Goal: Task Accomplishment & Management: Manage account settings

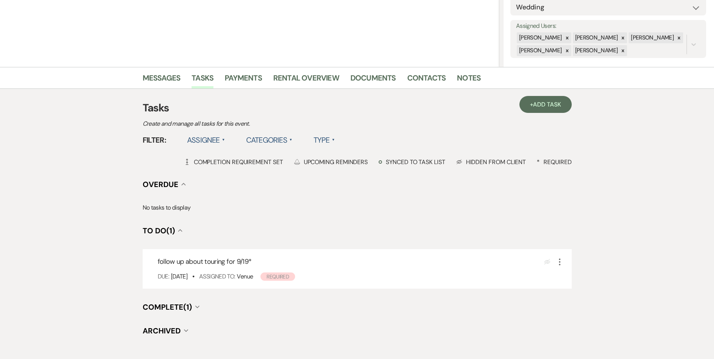
scroll to position [55, 0]
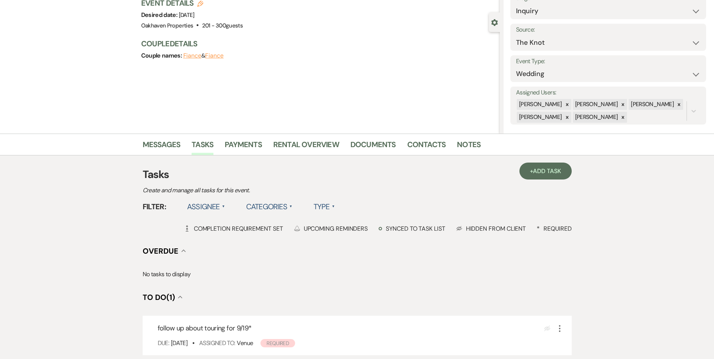
click at [472, 138] on li "Notes" at bounding box center [474, 146] width 35 height 18
drag, startPoint x: 471, startPoint y: 144, endPoint x: 472, endPoint y: 148, distance: 4.8
click at [470, 144] on link "Notes" at bounding box center [469, 146] width 24 height 17
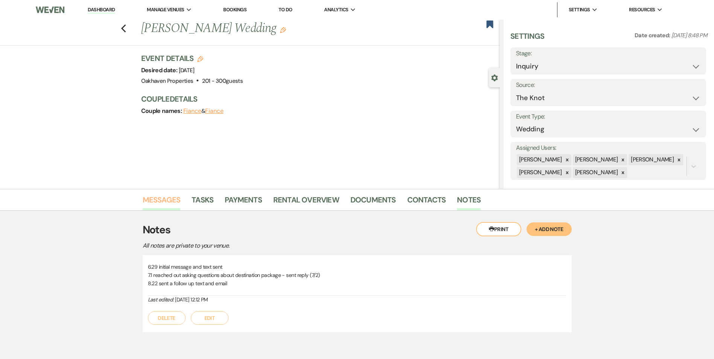
click at [167, 199] on link "Messages" at bounding box center [162, 202] width 38 height 17
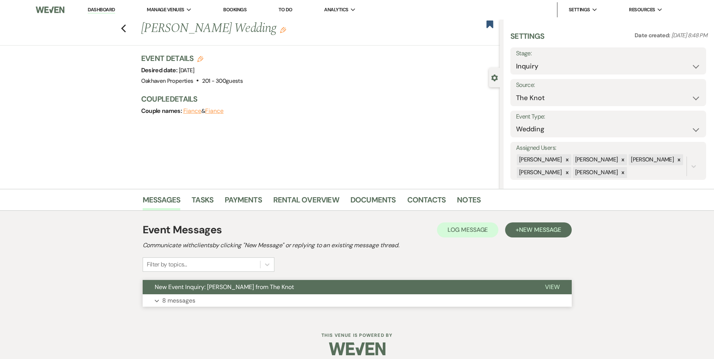
click at [560, 290] on button "View" at bounding box center [552, 287] width 39 height 14
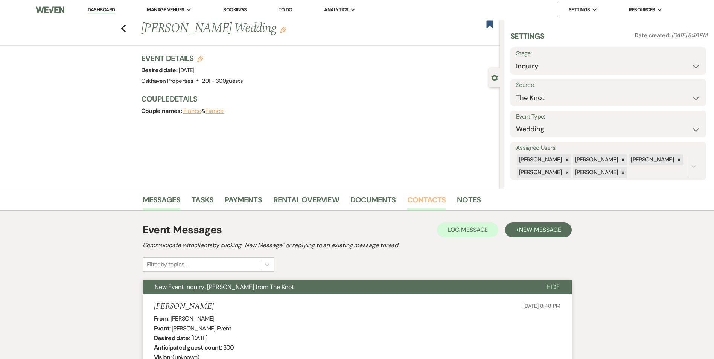
click at [432, 205] on link "Contacts" at bounding box center [426, 202] width 39 height 17
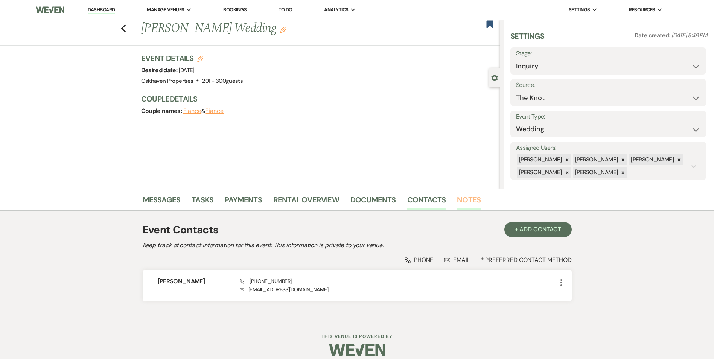
click at [468, 199] on link "Notes" at bounding box center [469, 202] width 24 height 17
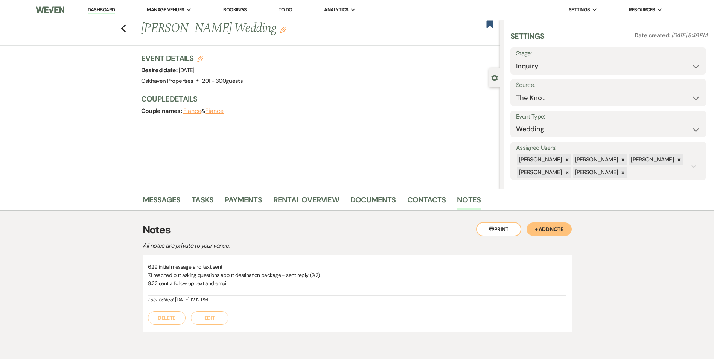
click at [220, 320] on button "Edit" at bounding box center [210, 318] width 38 height 14
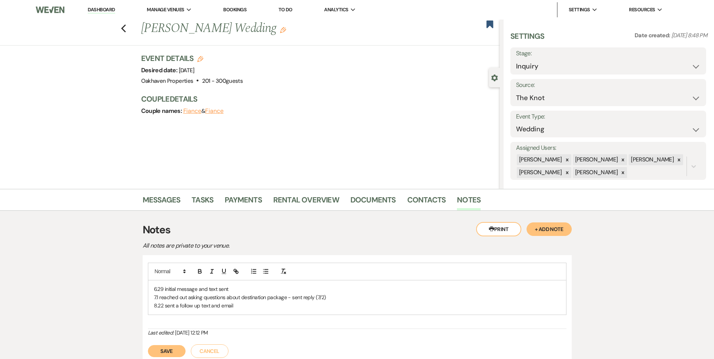
click at [240, 311] on div "6.29 initial message and text sent 7.1 reached out asking questions about desti…" at bounding box center [357, 297] width 418 height 34
click at [178, 345] on button "Save" at bounding box center [167, 351] width 38 height 12
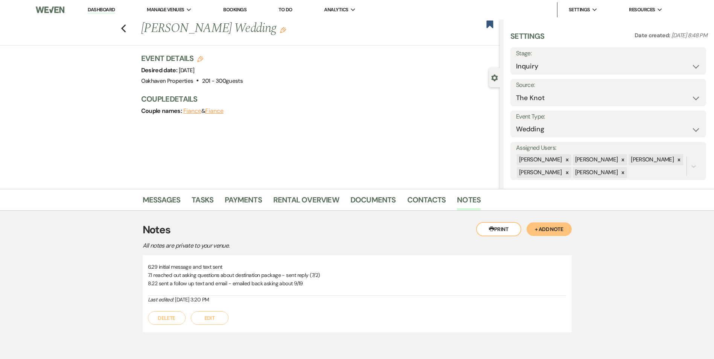
click at [234, 283] on p "8.22 sent a follow up text and email - emailed back asking about 9/19" at bounding box center [357, 283] width 418 height 8
click at [162, 196] on link "Messages" at bounding box center [162, 202] width 38 height 17
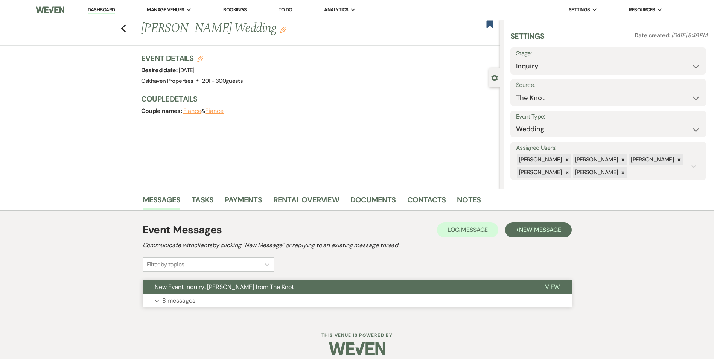
drag, startPoint x: 541, startPoint y: 285, endPoint x: 545, endPoint y: 283, distance: 4.5
click at [545, 284] on button "View" at bounding box center [552, 287] width 39 height 14
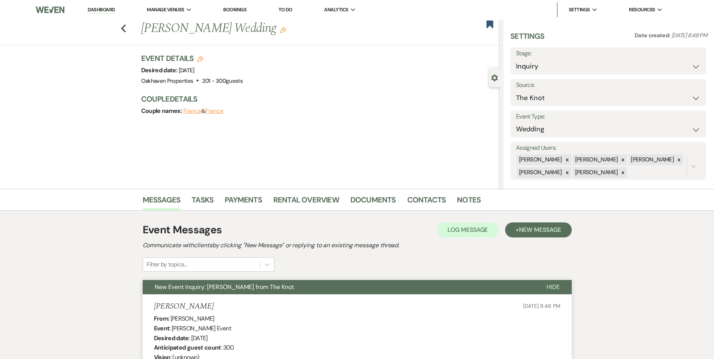
click at [545, 284] on button "Hide" at bounding box center [552, 287] width 37 height 14
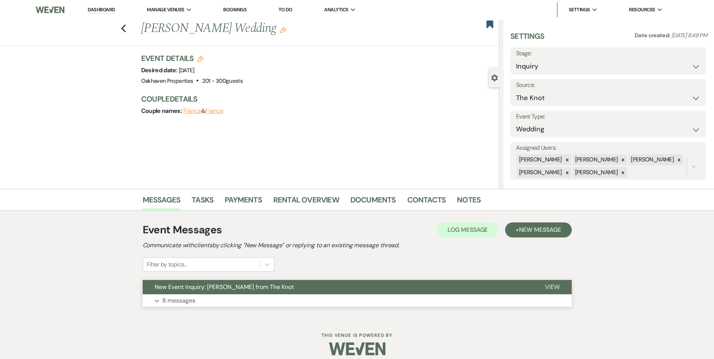
click at [545, 284] on span "View" at bounding box center [552, 287] width 15 height 8
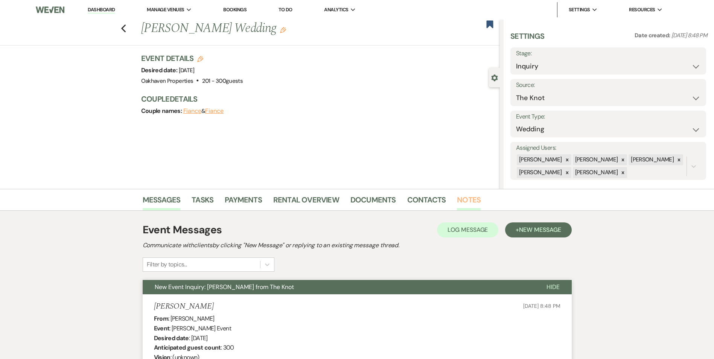
click at [476, 202] on li "Notes" at bounding box center [474, 201] width 35 height 18
drag, startPoint x: 457, startPoint y: 200, endPoint x: 445, endPoint y: 203, distance: 12.3
click at [458, 200] on link "Notes" at bounding box center [469, 202] width 24 height 17
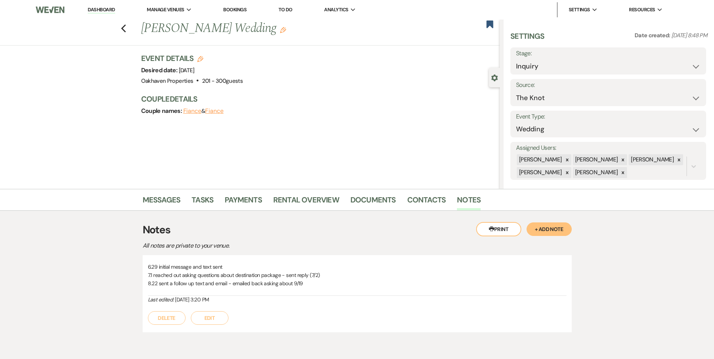
click at [207, 312] on button "Edit" at bounding box center [210, 318] width 38 height 14
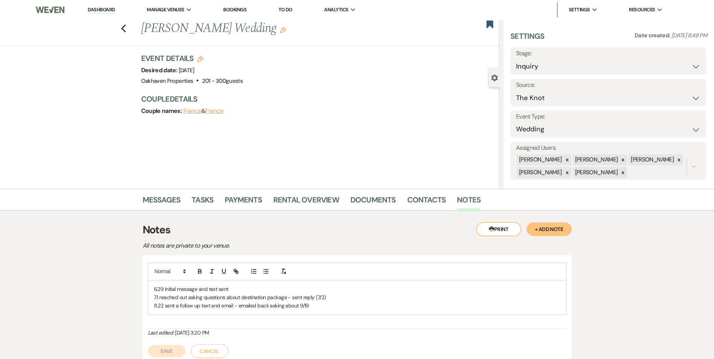
click at [238, 304] on p "8.22 sent a follow up text and email - emailed back asking about 9/19" at bounding box center [357, 305] width 406 height 8
click at [260, 315] on p "9/8 emailed back asking about 9/19" at bounding box center [357, 314] width 406 height 8
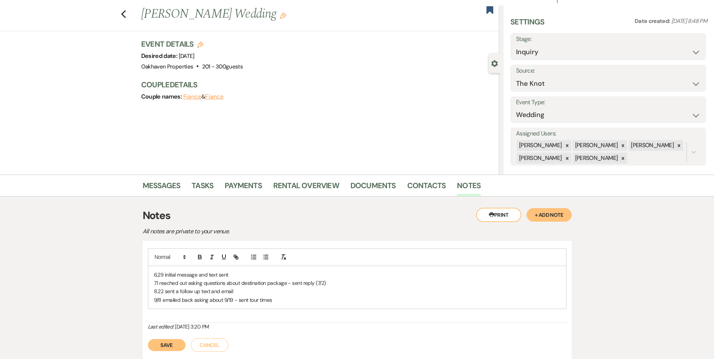
scroll to position [38, 0]
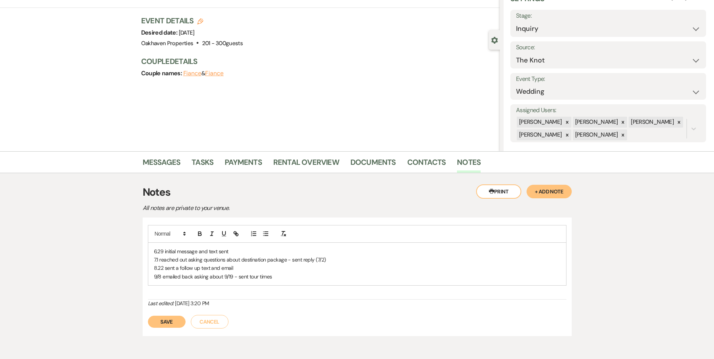
click at [160, 332] on div "6.29 initial message and text sent 7.1 reached out asking questions about desti…" at bounding box center [357, 276] width 429 height 119
click at [169, 320] on button "Save" at bounding box center [167, 322] width 38 height 12
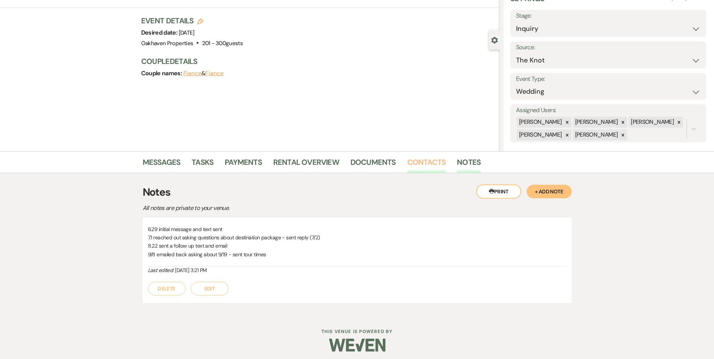
click at [424, 164] on link "Contacts" at bounding box center [426, 164] width 39 height 17
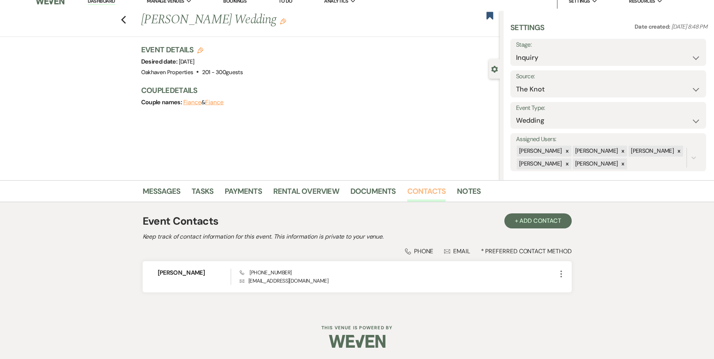
scroll to position [9, 0]
click at [462, 201] on link "Notes" at bounding box center [469, 193] width 24 height 17
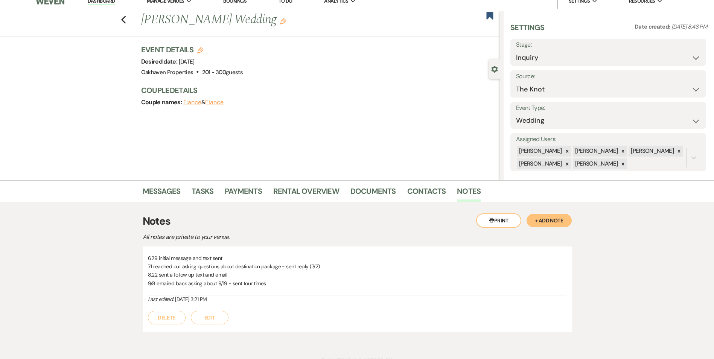
click at [211, 313] on button "Edit" at bounding box center [210, 318] width 38 height 14
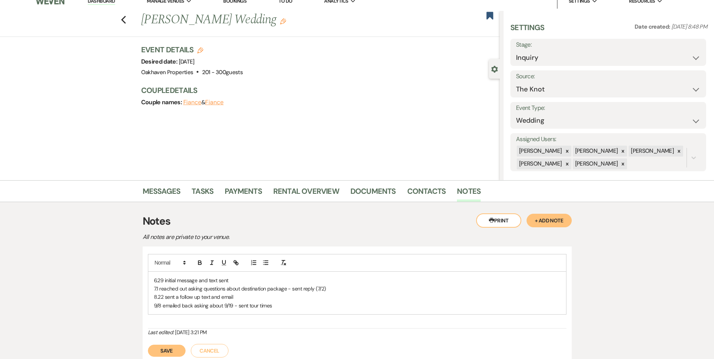
click at [291, 309] on p "9/8 emailed back asking about 9/19 - sent tour times" at bounding box center [357, 305] width 406 height 8
click at [178, 353] on button "Save" at bounding box center [167, 359] width 38 height 12
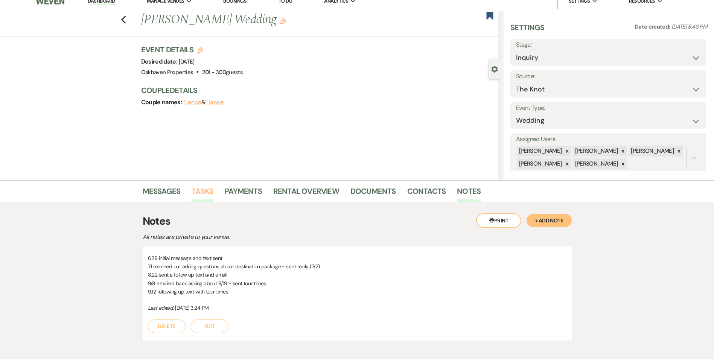
click at [193, 194] on link "Tasks" at bounding box center [202, 193] width 22 height 17
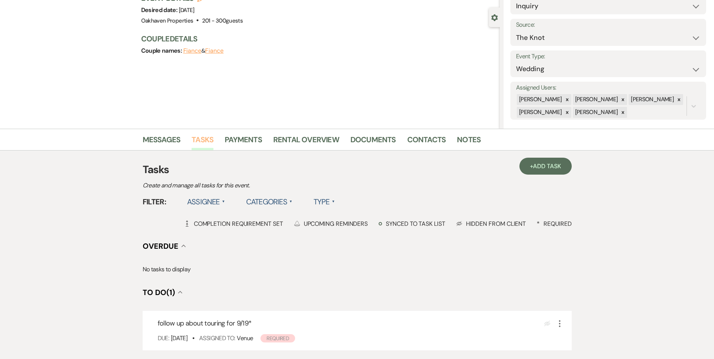
scroll to position [168, 0]
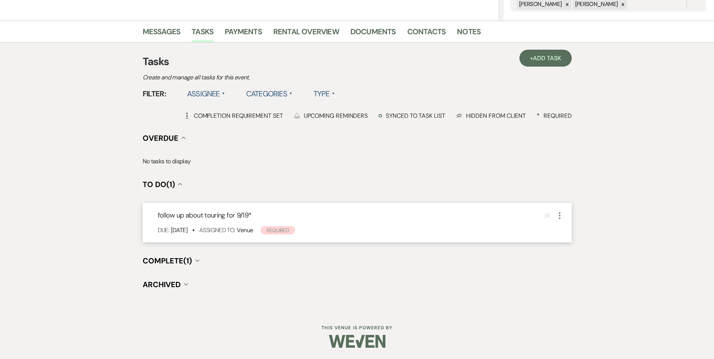
click at [558, 215] on icon "More" at bounding box center [559, 215] width 9 height 9
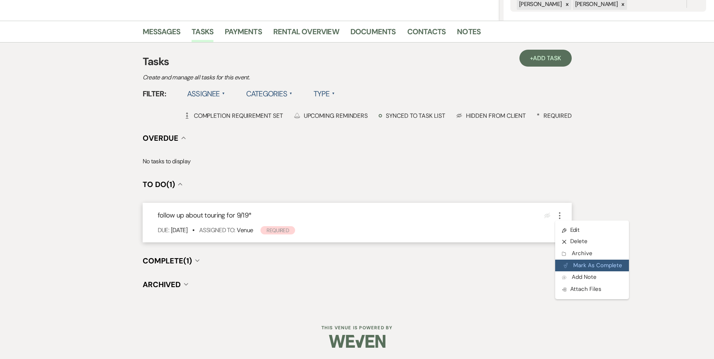
click at [576, 263] on button "Plan Portal Link Mark As Complete" at bounding box center [592, 266] width 74 height 12
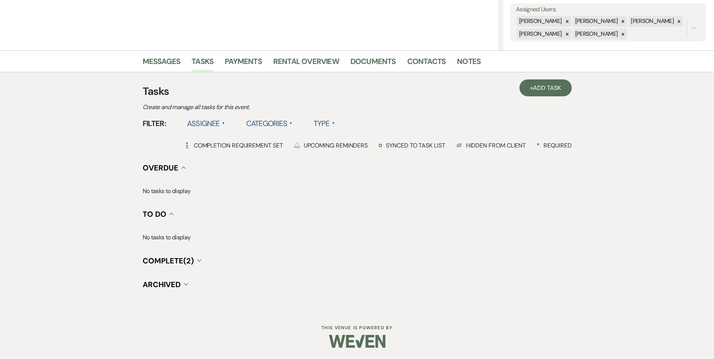
scroll to position [138, 0]
click at [536, 85] on span "Add Task" at bounding box center [547, 88] width 28 height 8
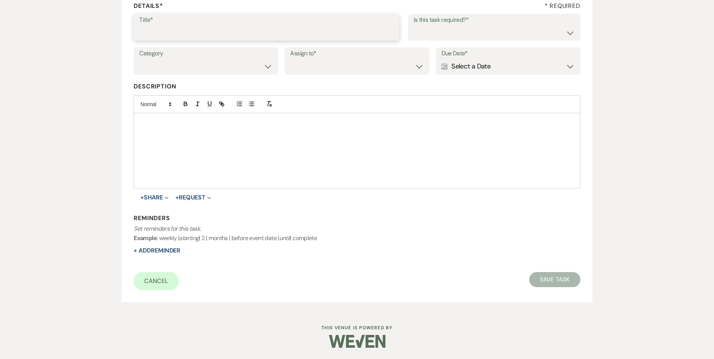
click at [167, 37] on input "Title*" at bounding box center [266, 32] width 254 height 15
type input "e"
type input "another follow up promo email"
drag, startPoint x: 477, startPoint y: 34, endPoint x: 477, endPoint y: 41, distance: 6.4
click at [477, 34] on select "Yes No" at bounding box center [493, 32] width 161 height 15
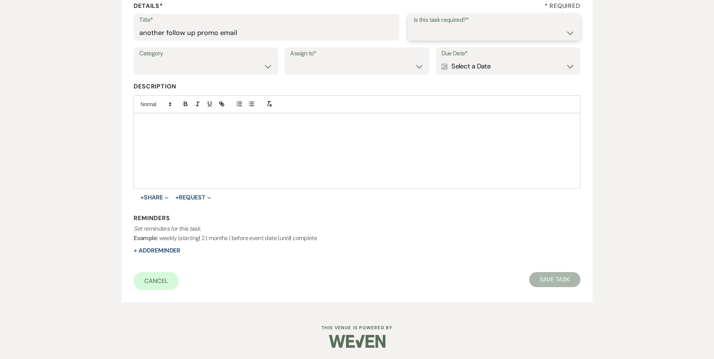
select select "true"
click at [413, 25] on select "Yes No" at bounding box center [493, 32] width 161 height 15
drag, startPoint x: 237, startPoint y: 65, endPoint x: 241, endPoint y: 73, distance: 9.1
click at [237, 65] on select "Venue Vendors Guests Details Finalize & Share" at bounding box center [205, 66] width 133 height 15
select select "31"
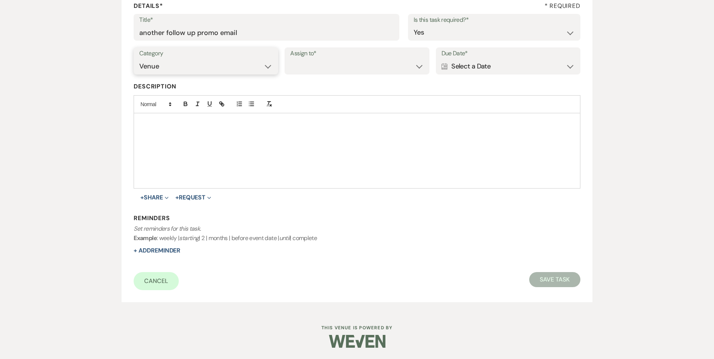
click at [139, 59] on select "Venue Vendors Guests Details Finalize & Share" at bounding box center [205, 66] width 133 height 15
click at [355, 64] on select "Venue Client" at bounding box center [356, 66] width 133 height 15
select select "venueHost"
click at [290, 59] on select "Venue Client" at bounding box center [356, 66] width 133 height 15
click at [502, 56] on label "Due Date*" at bounding box center [507, 53] width 133 height 11
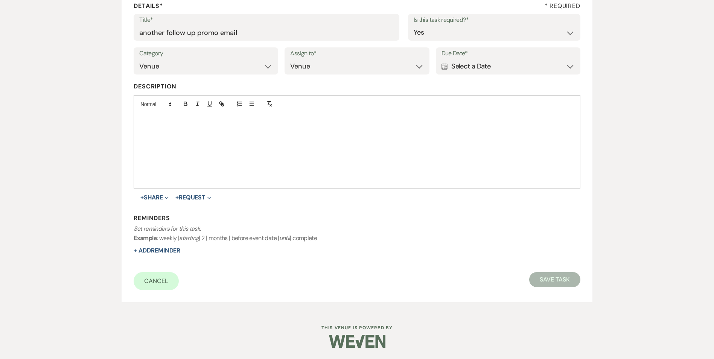
click at [504, 60] on div "Calendar Select a Date Expand" at bounding box center [507, 66] width 133 height 15
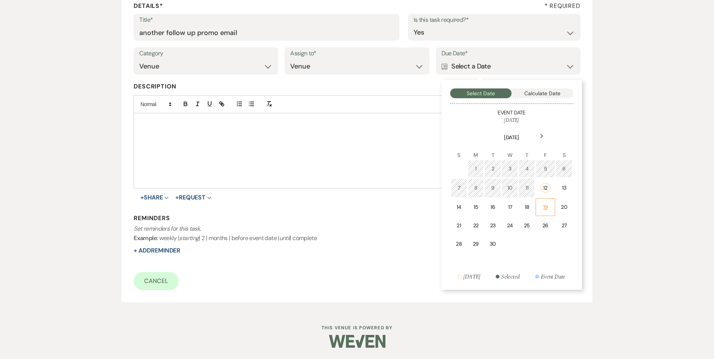
drag, startPoint x: 549, startPoint y: 206, endPoint x: 299, endPoint y: 247, distance: 253.8
click at [549, 206] on div "19" at bounding box center [544, 207] width 9 height 8
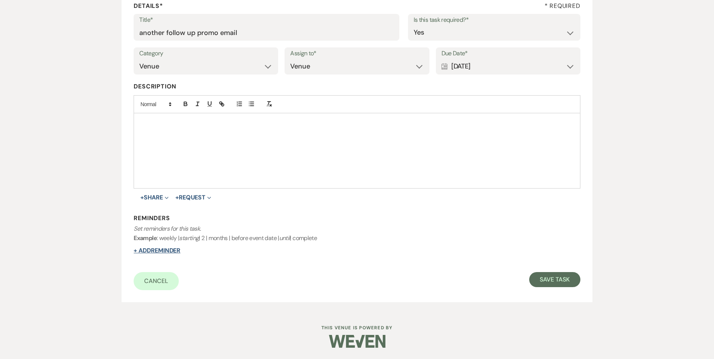
click at [164, 247] on button "+ Add Reminder" at bounding box center [157, 250] width 47 height 6
select select "host"
select select "days"
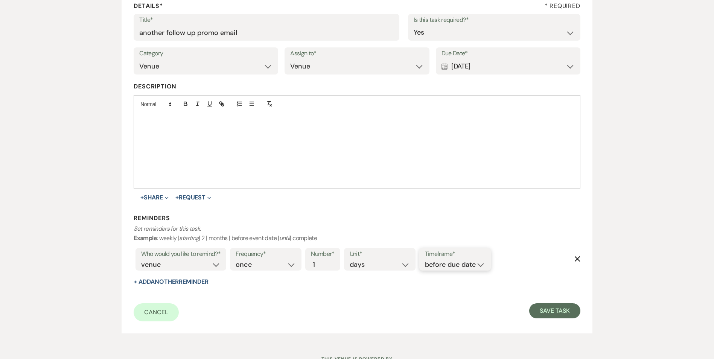
drag, startPoint x: 459, startPoint y: 259, endPoint x: 458, endPoint y: 265, distance: 5.8
click at [459, 260] on select "before due date after due date on due date on custom date" at bounding box center [455, 265] width 60 height 10
select select "onDueDate"
click at [425, 260] on select "before due date after due date on due date on custom date" at bounding box center [455, 265] width 60 height 10
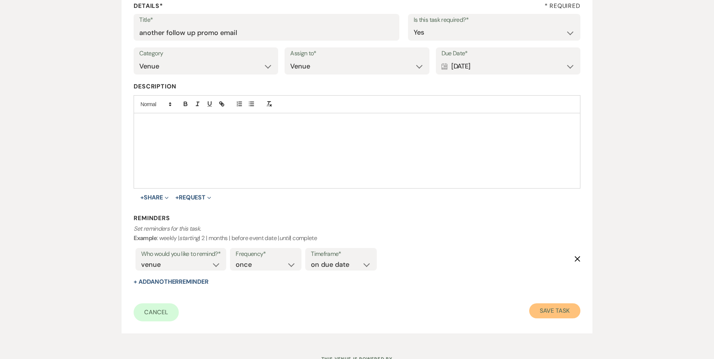
click at [574, 312] on button "Save Task" at bounding box center [554, 310] width 51 height 15
select select "2"
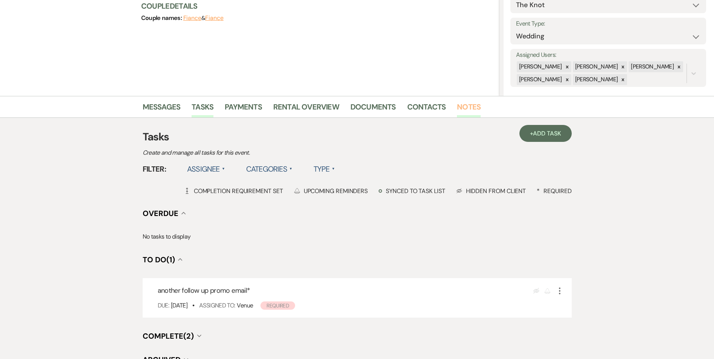
click at [474, 110] on link "Notes" at bounding box center [469, 109] width 24 height 17
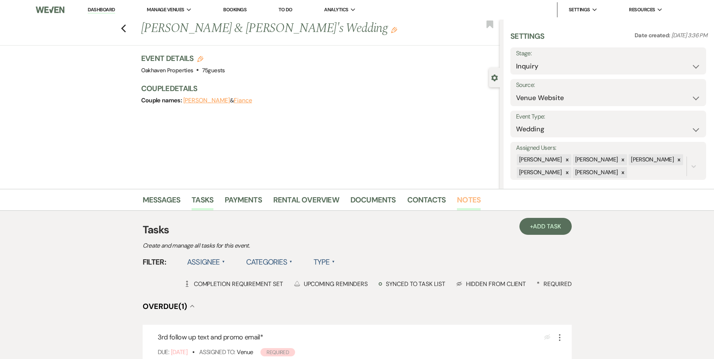
click at [469, 203] on link "Notes" at bounding box center [469, 202] width 24 height 17
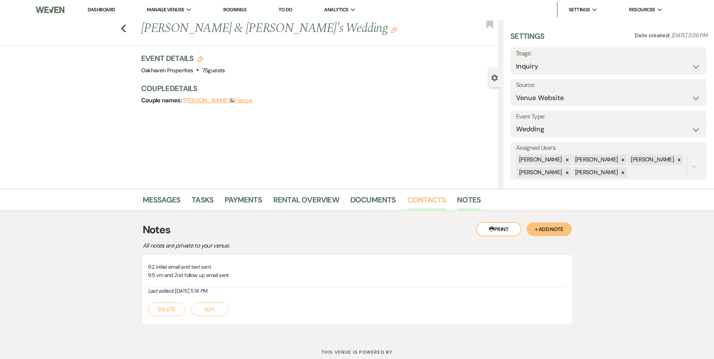
click at [425, 199] on link "Contacts" at bounding box center [426, 202] width 39 height 17
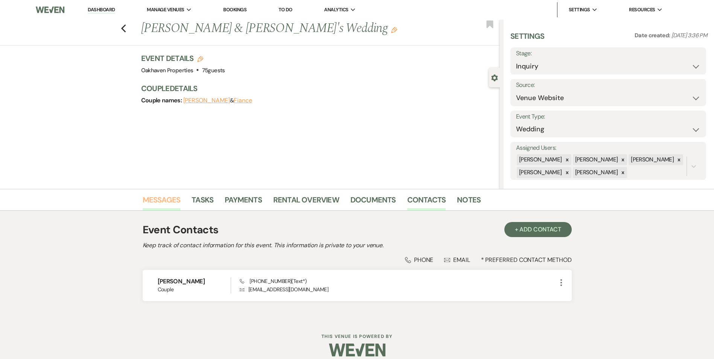
click at [161, 199] on link "Messages" at bounding box center [162, 202] width 38 height 17
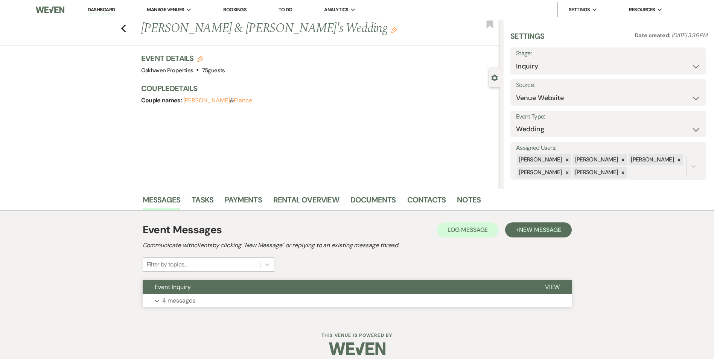
click at [554, 289] on span "View" at bounding box center [552, 287] width 15 height 8
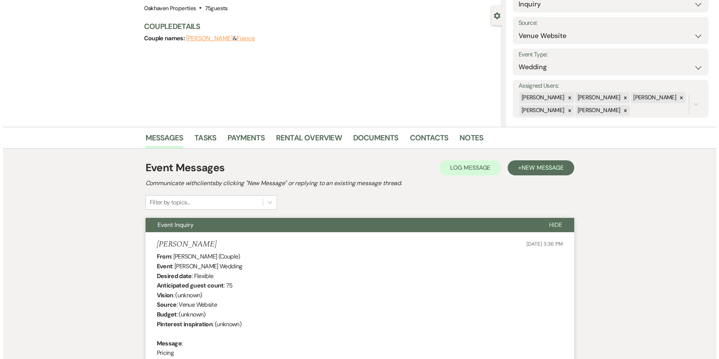
scroll to position [5, 0]
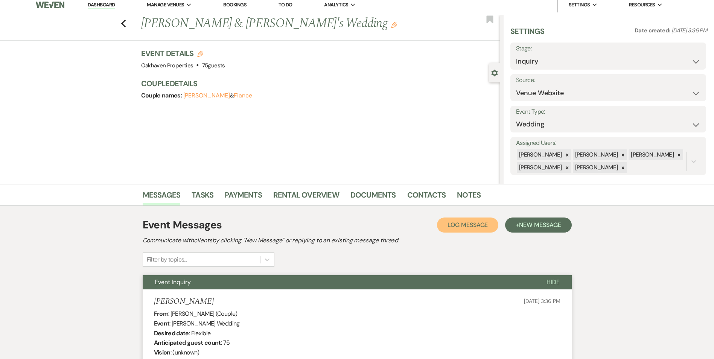
click at [474, 221] on span "Log Message" at bounding box center [467, 225] width 40 height 8
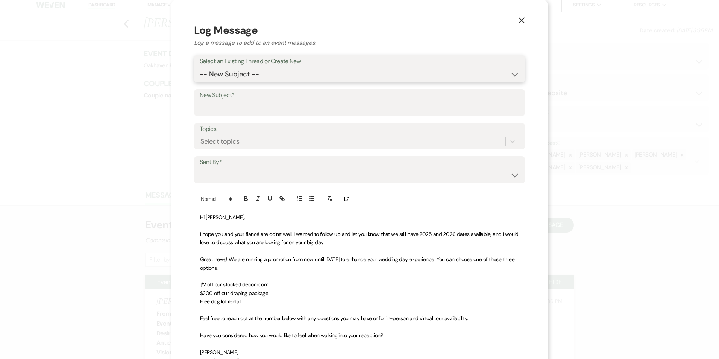
click at [241, 74] on select "-- New Subject -- Event Inquiry" at bounding box center [360, 74] width 320 height 15
select select "454121"
click at [200, 67] on select "-- New Subject -- Event Inquiry" at bounding box center [360, 74] width 320 height 15
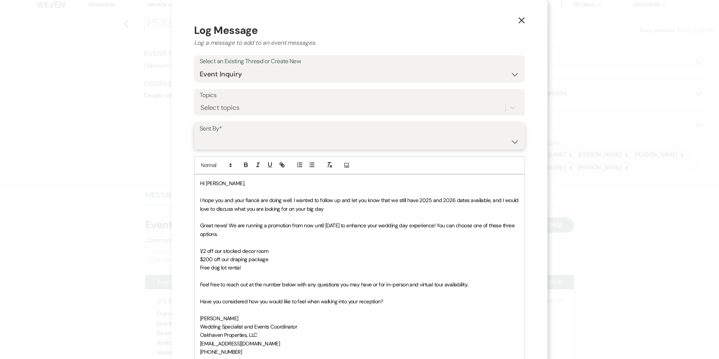
drag, startPoint x: 239, startPoint y: 145, endPoint x: 240, endPoint y: 149, distance: 3.8
click at [239, 145] on select "Patience Ergish (pdergish@aol.com) Jeanette Wagoner (jeanette@experienceoakhave…" at bounding box center [360, 141] width 320 height 15
select select "user-127923"
click at [200, 134] on select "Patience Ergish (pdergish@aol.com) Jeanette Wagoner (jeanette@experienceoakhave…" at bounding box center [360, 141] width 320 height 15
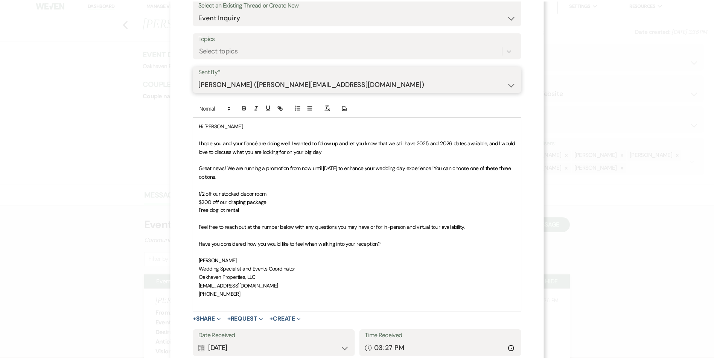
scroll to position [113, 0]
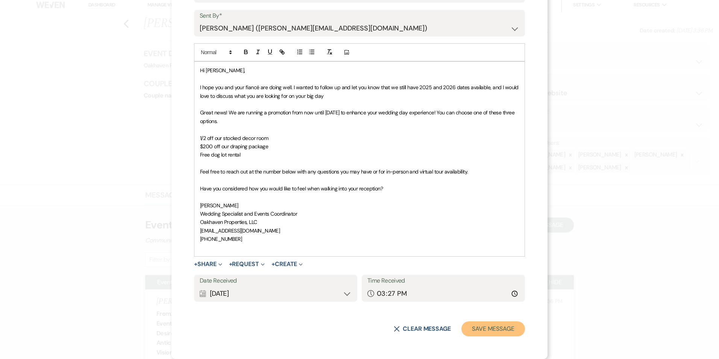
click at [474, 326] on button "Save Message" at bounding box center [494, 328] width 64 height 15
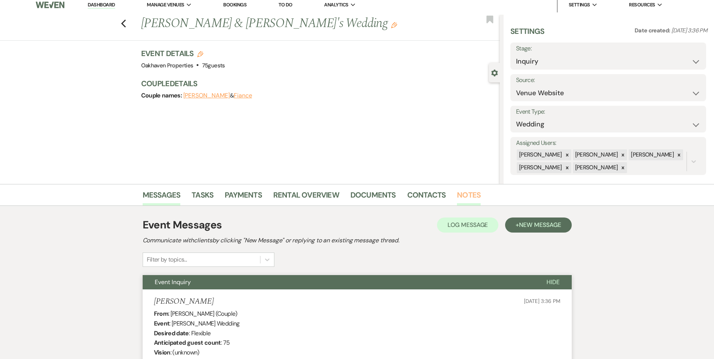
click at [474, 194] on link "Notes" at bounding box center [469, 197] width 24 height 17
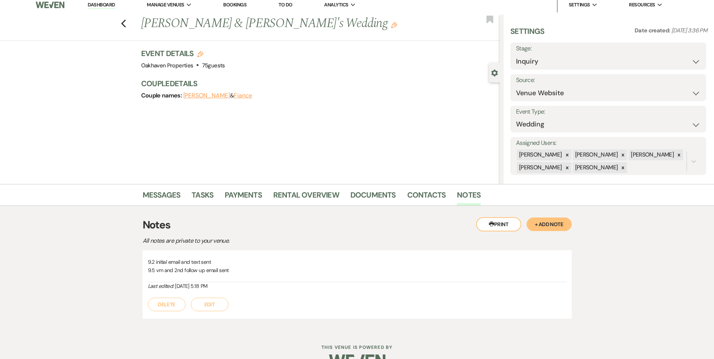
drag, startPoint x: 206, startPoint y: 304, endPoint x: 216, endPoint y: 302, distance: 9.7
click at [206, 304] on button "Edit" at bounding box center [210, 305] width 38 height 14
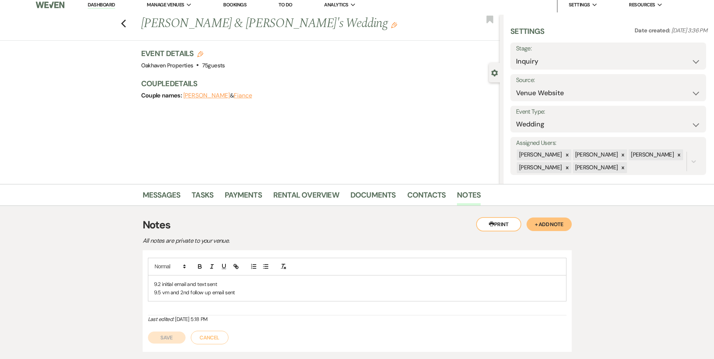
drag, startPoint x: 216, startPoint y: 302, endPoint x: 250, endPoint y: 292, distance: 35.6
click at [251, 292] on p "9.5 vm and 2nd follow up email sent" at bounding box center [357, 292] width 406 height 8
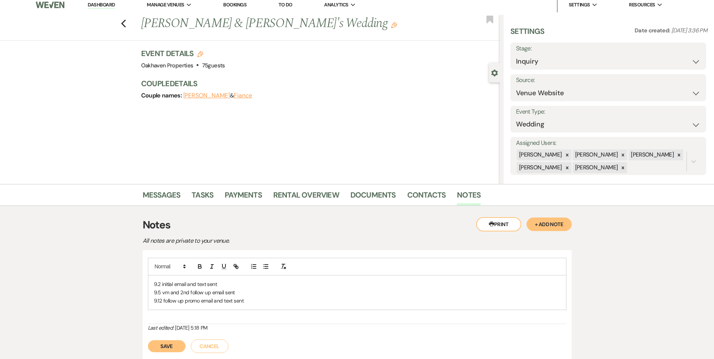
drag, startPoint x: 172, startPoint y: 344, endPoint x: 200, endPoint y: 297, distance: 54.8
click at [172, 344] on button "Save" at bounding box center [167, 346] width 38 height 12
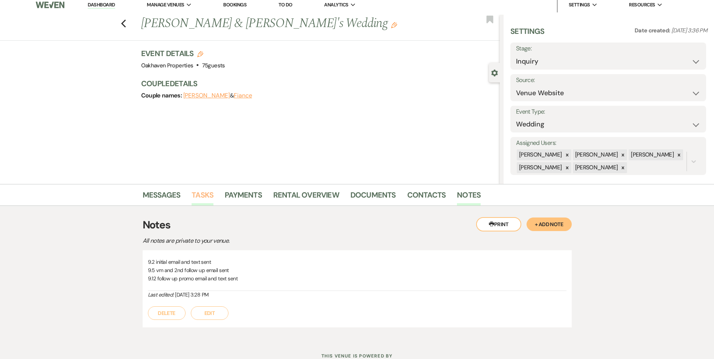
click at [209, 204] on link "Tasks" at bounding box center [202, 197] width 22 height 17
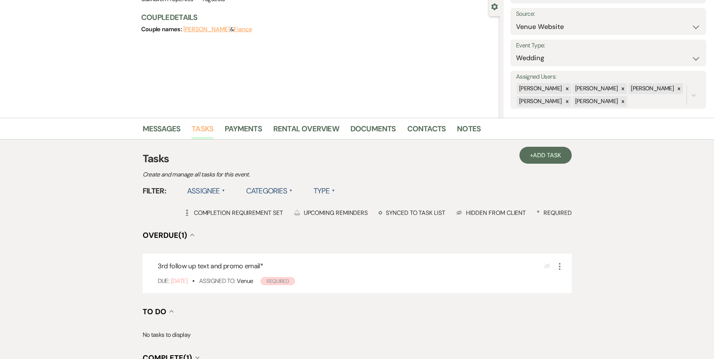
scroll to position [150, 0]
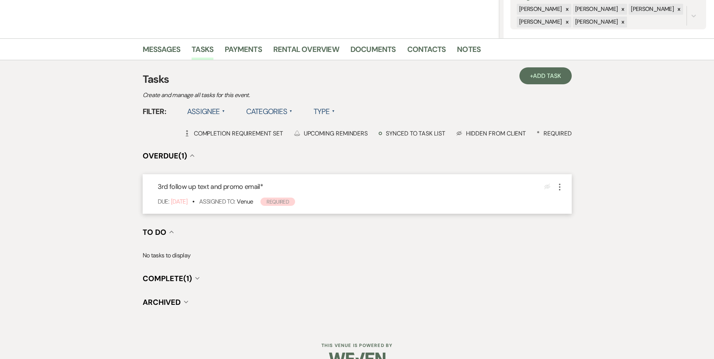
click at [557, 183] on icon "More" at bounding box center [559, 186] width 9 height 9
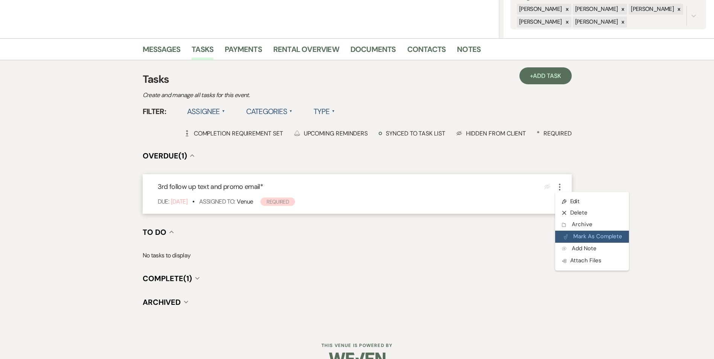
click at [578, 237] on button "Plan Portal Link Mark As Complete" at bounding box center [592, 237] width 74 height 12
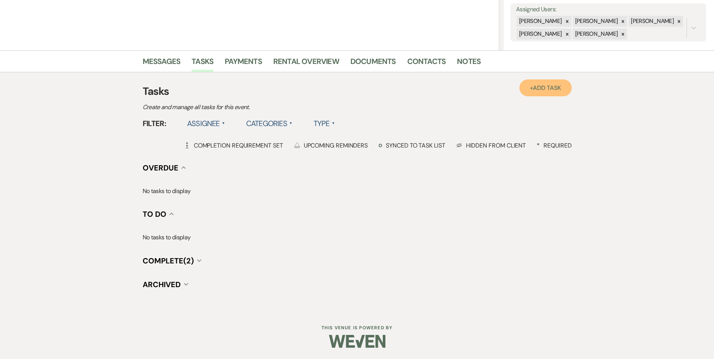
click at [541, 90] on span "Add Task" at bounding box center [547, 88] width 28 height 8
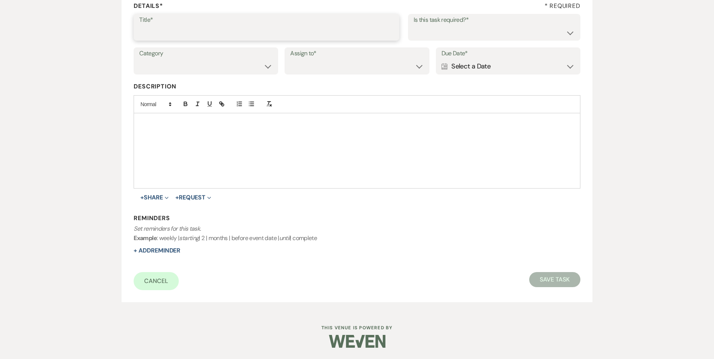
click at [169, 29] on input "Title*" at bounding box center [266, 32] width 254 height 15
type input "4th follow up review email and text"
click at [437, 31] on select "Yes No" at bounding box center [493, 32] width 161 height 15
select select "true"
click at [413, 25] on select "Yes No" at bounding box center [493, 32] width 161 height 15
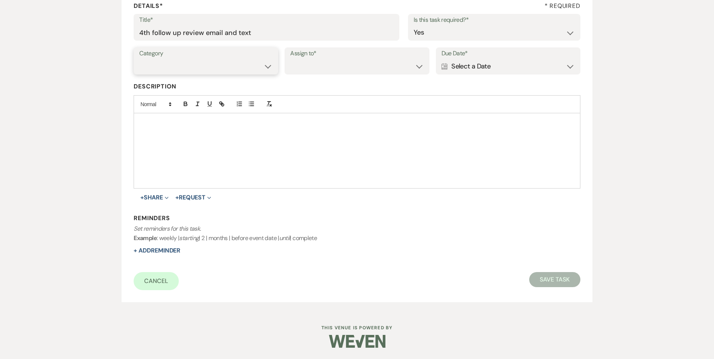
click at [168, 73] on select "Venue Vendors Guests Details Finalize & Share" at bounding box center [205, 66] width 133 height 15
select select "31"
click at [139, 59] on select "Venue Vendors Guests Details Finalize & Share" at bounding box center [205, 66] width 133 height 15
click at [318, 65] on select "Venue Client" at bounding box center [356, 66] width 133 height 15
click at [290, 59] on select "Venue Client" at bounding box center [356, 66] width 133 height 15
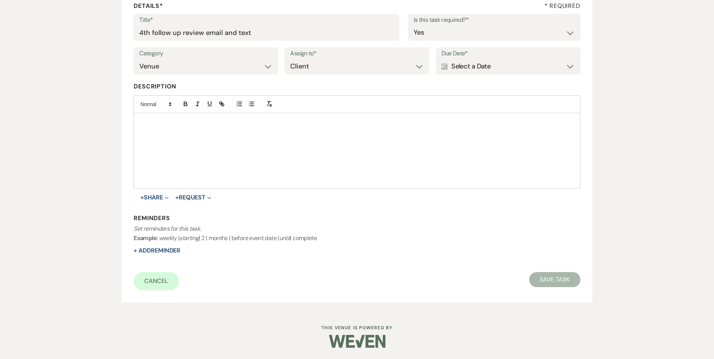
drag, startPoint x: 311, startPoint y: 55, endPoint x: 313, endPoint y: 59, distance: 4.9
click at [311, 56] on label "Assign to*" at bounding box center [356, 53] width 133 height 11
drag, startPoint x: 316, startPoint y: 68, endPoint x: 319, endPoint y: 74, distance: 6.7
click at [316, 68] on select "Venue Client" at bounding box center [356, 66] width 133 height 15
select select "venueHost"
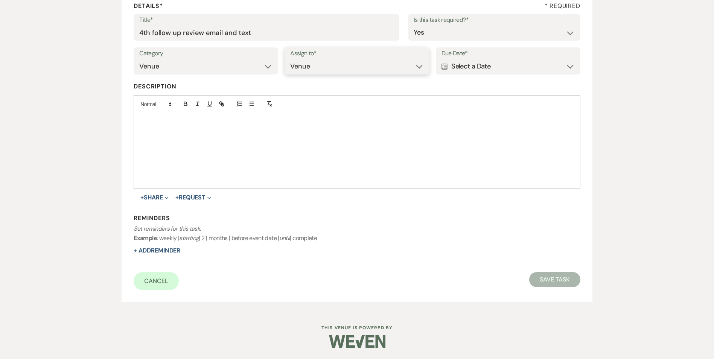
click at [290, 59] on select "Venue Client" at bounding box center [356, 66] width 133 height 15
drag, startPoint x: 493, startPoint y: 74, endPoint x: 490, endPoint y: 70, distance: 5.4
click at [493, 75] on div "Category Venue Vendors Guests Details Finalize & Share Assign to* Venue Client …" at bounding box center [357, 64] width 446 height 34
click at [489, 68] on div "Calendar Select a Date Expand" at bounding box center [507, 66] width 133 height 15
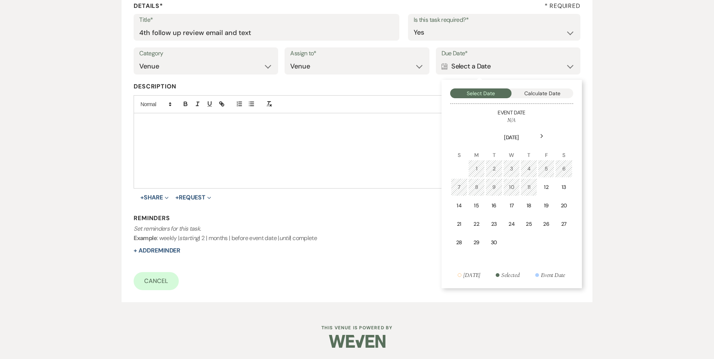
drag, startPoint x: 550, startPoint y: 210, endPoint x: 284, endPoint y: 235, distance: 267.5
click at [549, 210] on td "19" at bounding box center [545, 206] width 17 height 18
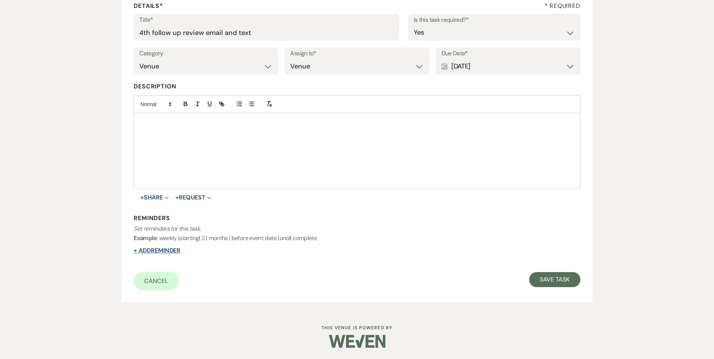
click at [153, 249] on button "+ Add Reminder" at bounding box center [157, 250] width 47 height 6
select select "host"
select select "days"
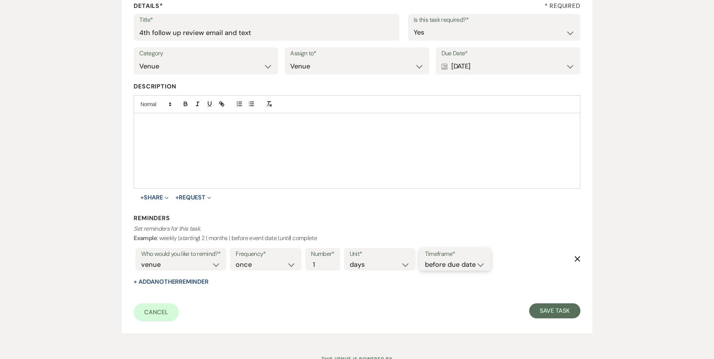
click at [441, 260] on select "before due date after due date on due date on custom date" at bounding box center [455, 265] width 60 height 10
select select "onDueDate"
click at [425, 260] on select "before due date after due date on due date on custom date" at bounding box center [455, 265] width 60 height 10
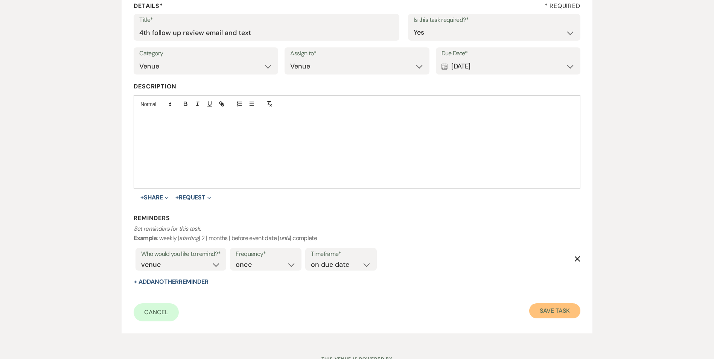
click at [563, 311] on button "Save Task" at bounding box center [554, 310] width 51 height 15
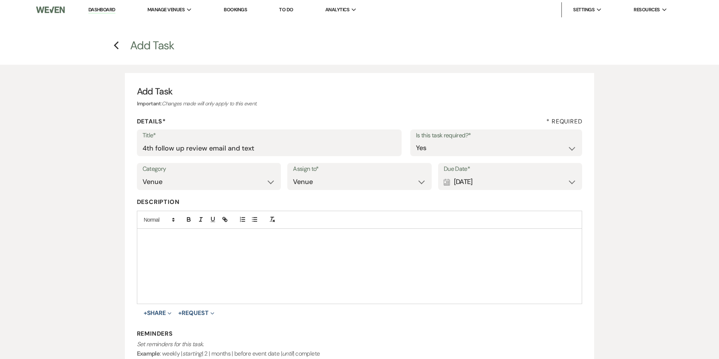
select select "5"
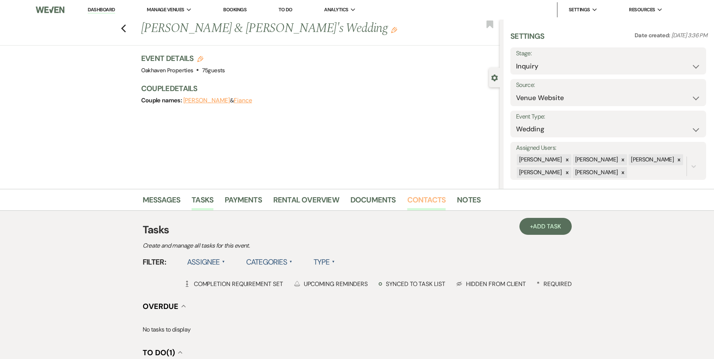
click at [425, 196] on link "Contacts" at bounding box center [426, 202] width 39 height 17
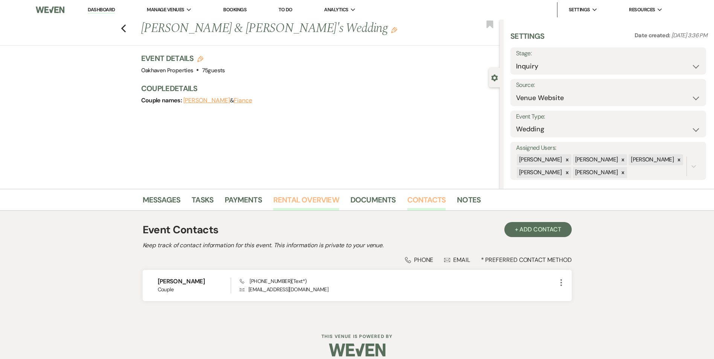
scroll to position [9, 0]
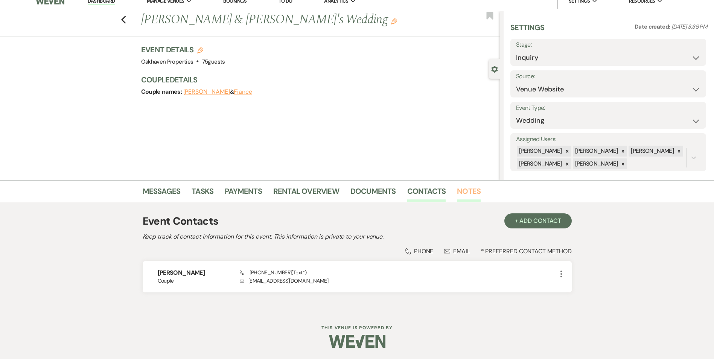
click at [473, 190] on link "Notes" at bounding box center [469, 193] width 24 height 17
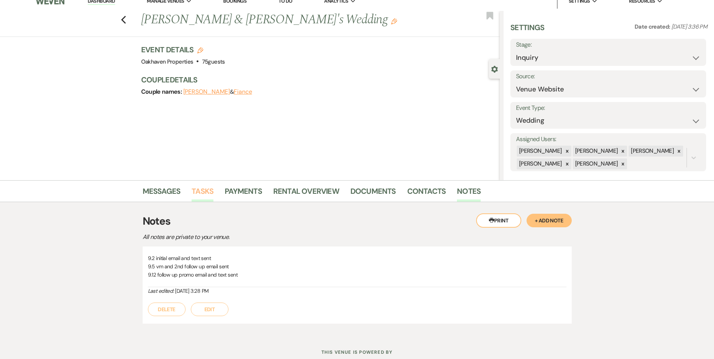
click at [212, 188] on link "Tasks" at bounding box center [202, 193] width 22 height 17
